Goal: Navigation & Orientation: Find specific page/section

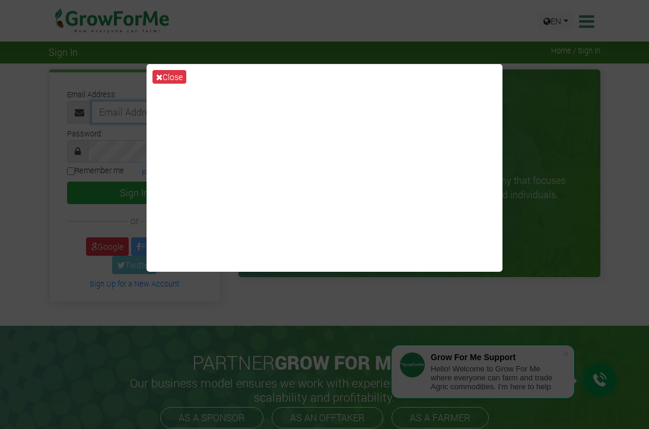
type input "233534991780@growforme.com"
click at [134, 192] on button "Sign In" at bounding box center [134, 193] width 135 height 23
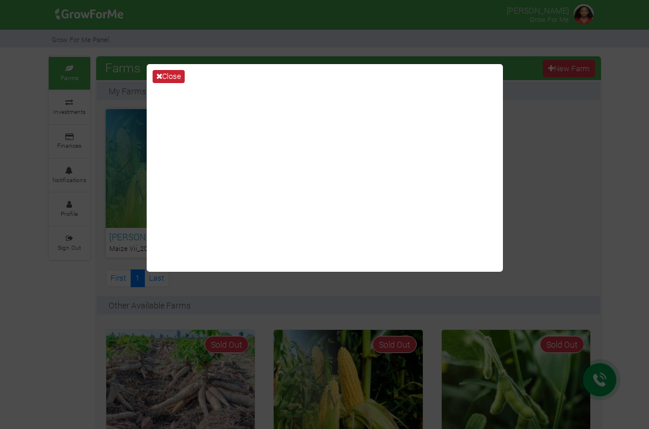
click at [170, 74] on button "Close" at bounding box center [169, 76] width 32 height 13
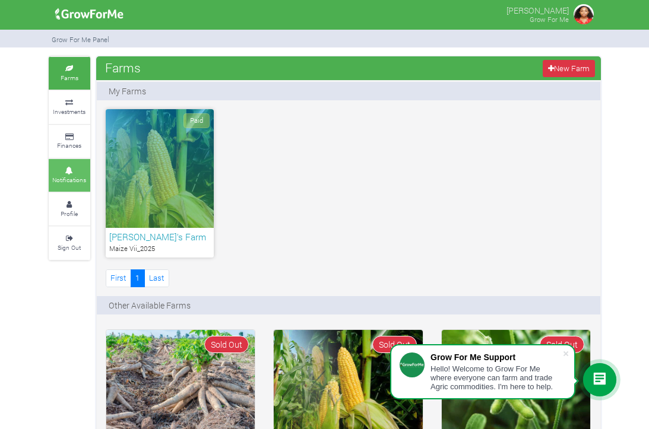
click at [75, 170] on link "Notifications" at bounding box center [70, 175] width 42 height 33
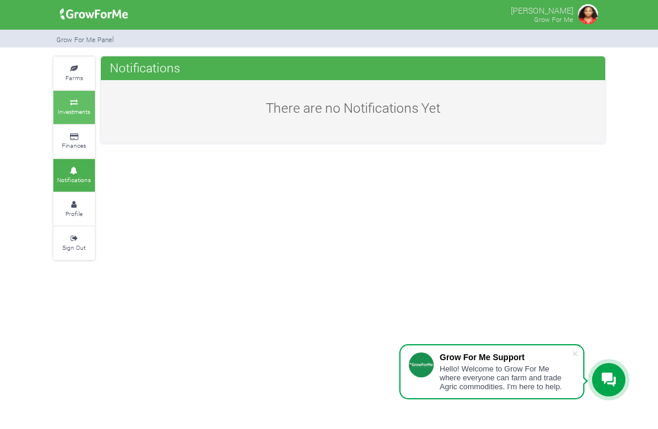
click at [80, 110] on small "Investments" at bounding box center [74, 111] width 33 height 8
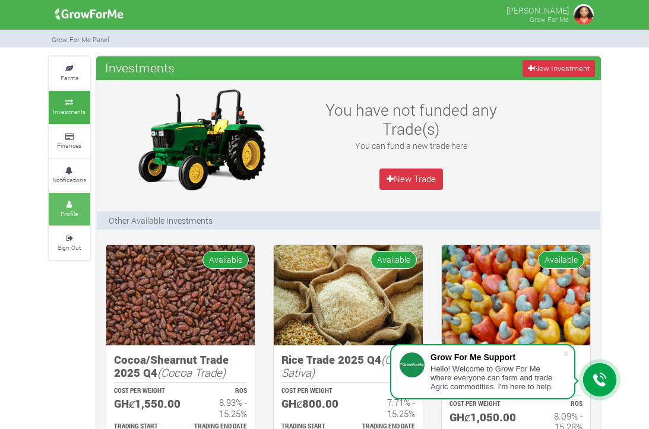
click at [68, 209] on small "Profile" at bounding box center [69, 213] width 17 height 8
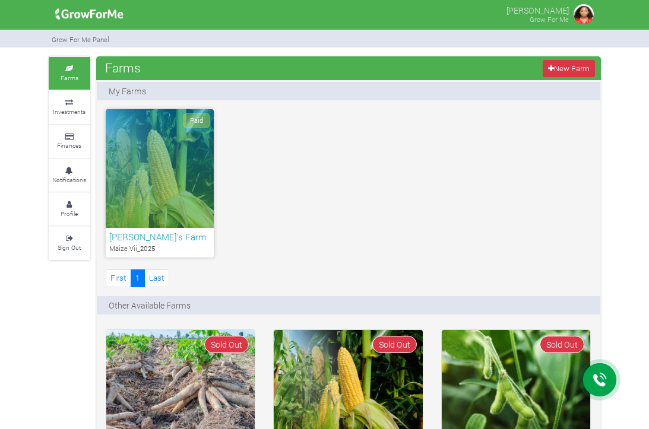
click at [185, 172] on div "Paid" at bounding box center [160, 168] width 108 height 119
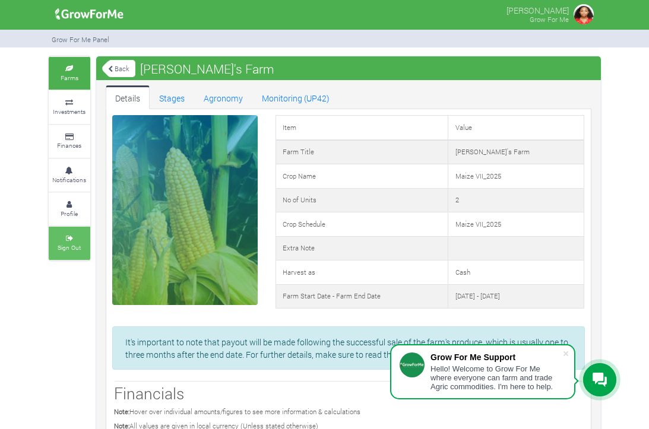
click at [63, 228] on link "Sign Out" at bounding box center [70, 243] width 42 height 33
